Goal: Information Seeking & Learning: Stay updated

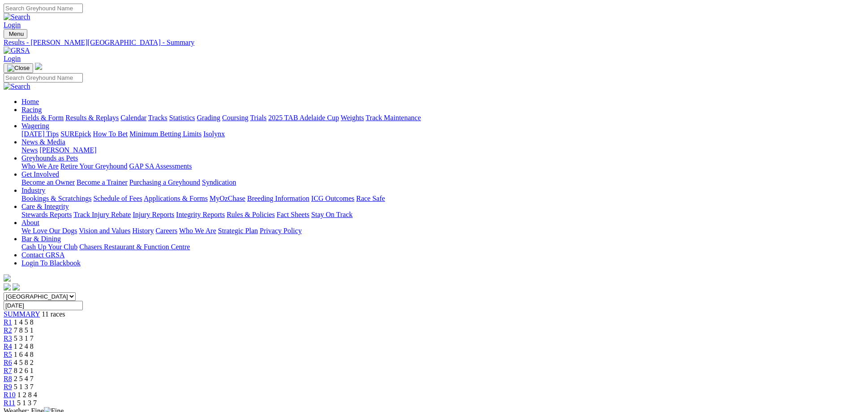
click at [38, 146] on link "News" at bounding box center [30, 150] width 16 height 8
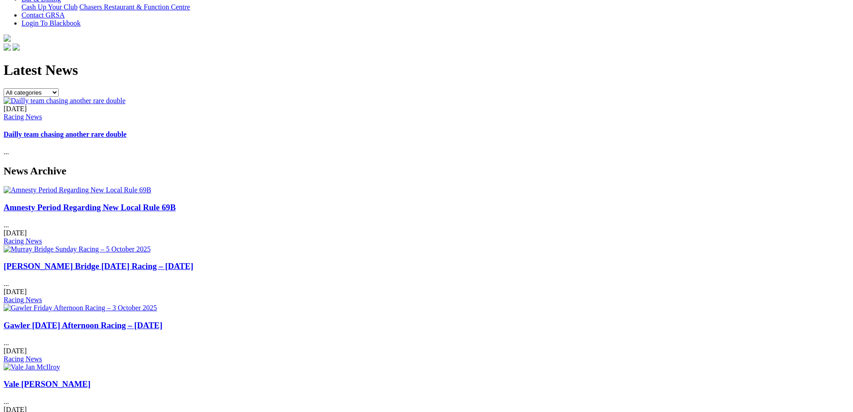
scroll to position [224, 0]
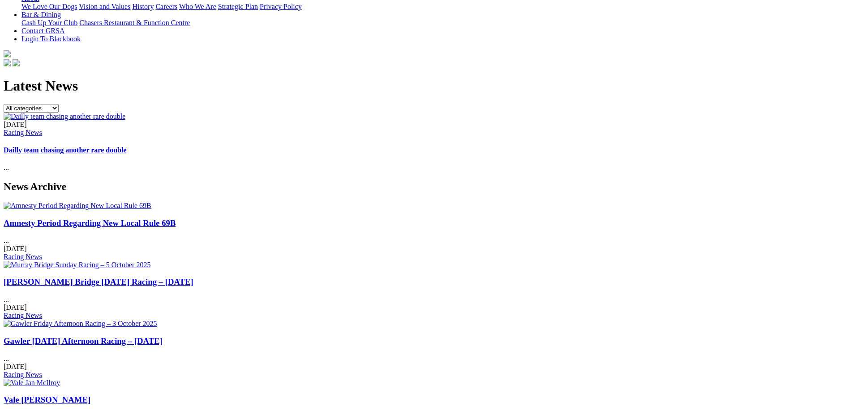
click at [90, 395] on link "Vale [PERSON_NAME]" at bounding box center [47, 399] width 87 height 9
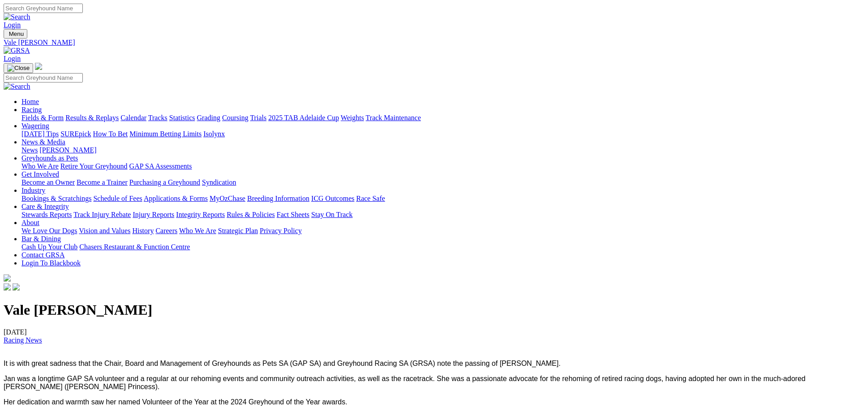
click at [38, 146] on link "News" at bounding box center [30, 150] width 16 height 8
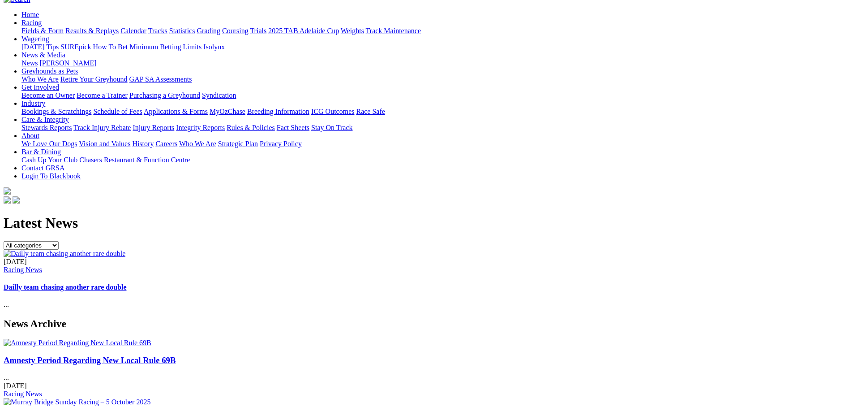
scroll to position [90, 0]
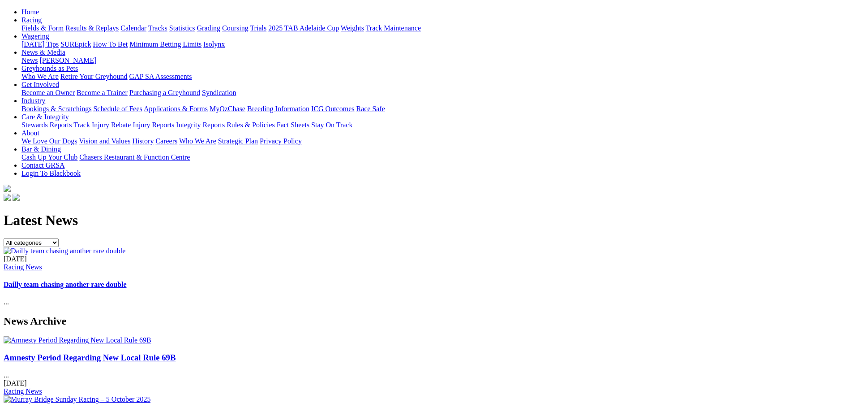
click at [151, 336] on img at bounding box center [78, 340] width 148 height 8
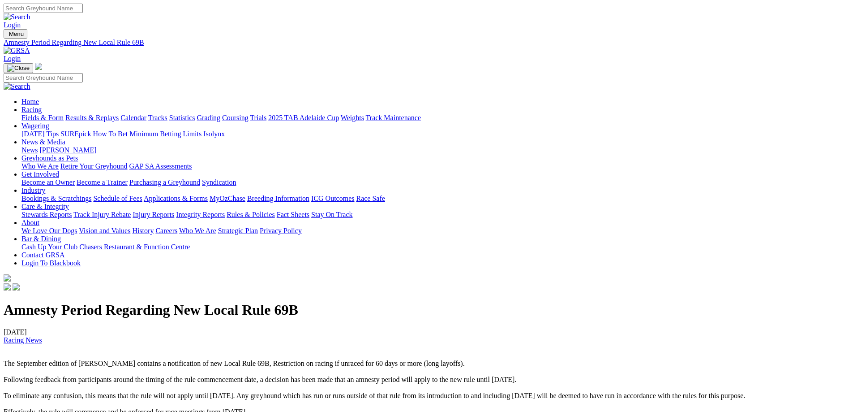
click at [64, 114] on link "Fields & Form" at bounding box center [43, 118] width 42 height 8
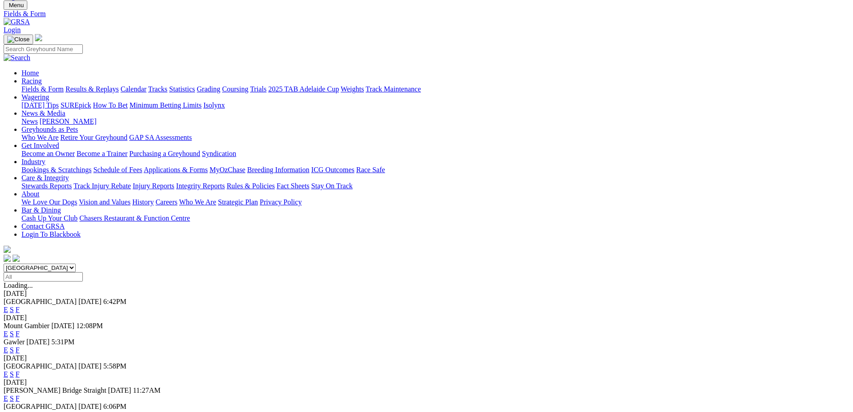
scroll to position [45, 0]
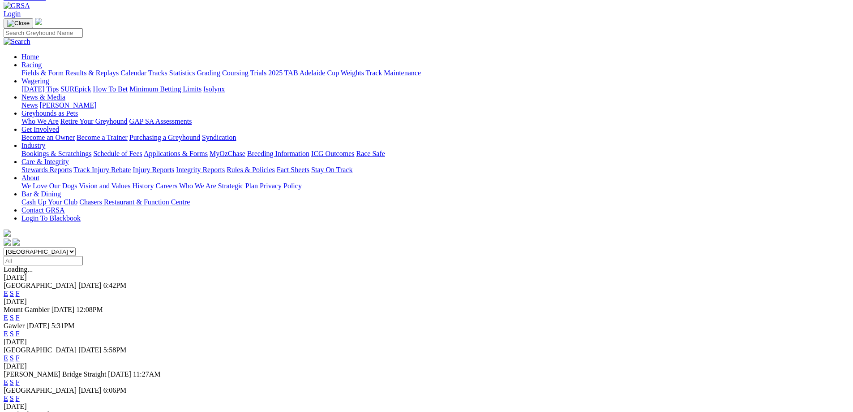
click at [20, 289] on link "F" at bounding box center [18, 293] width 4 height 8
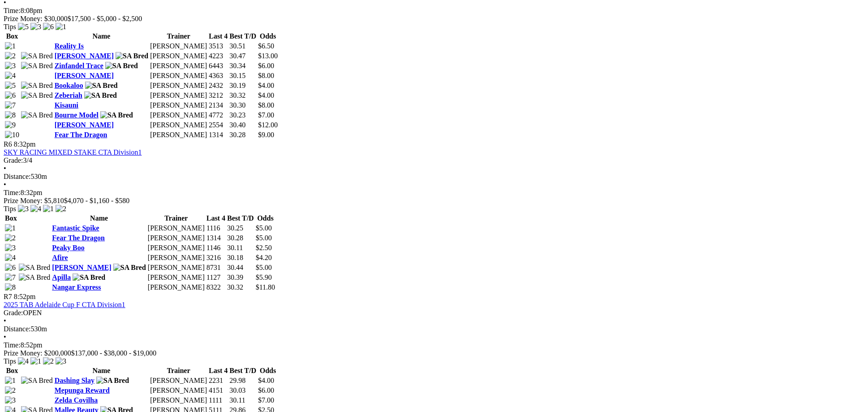
scroll to position [1165, 0]
